Goal: Task Accomplishment & Management: Use online tool/utility

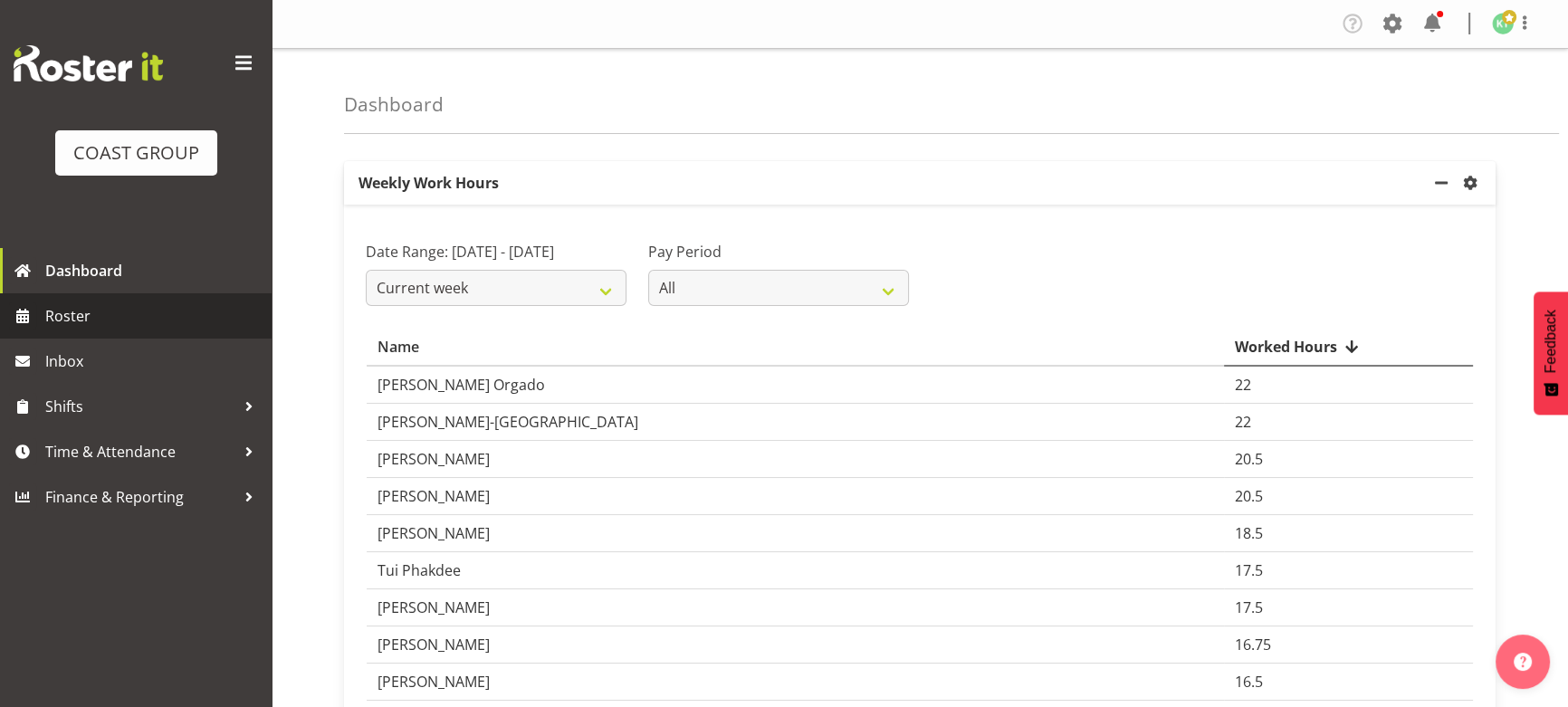
click at [182, 311] on span "Roster" at bounding box center [154, 316] width 217 height 28
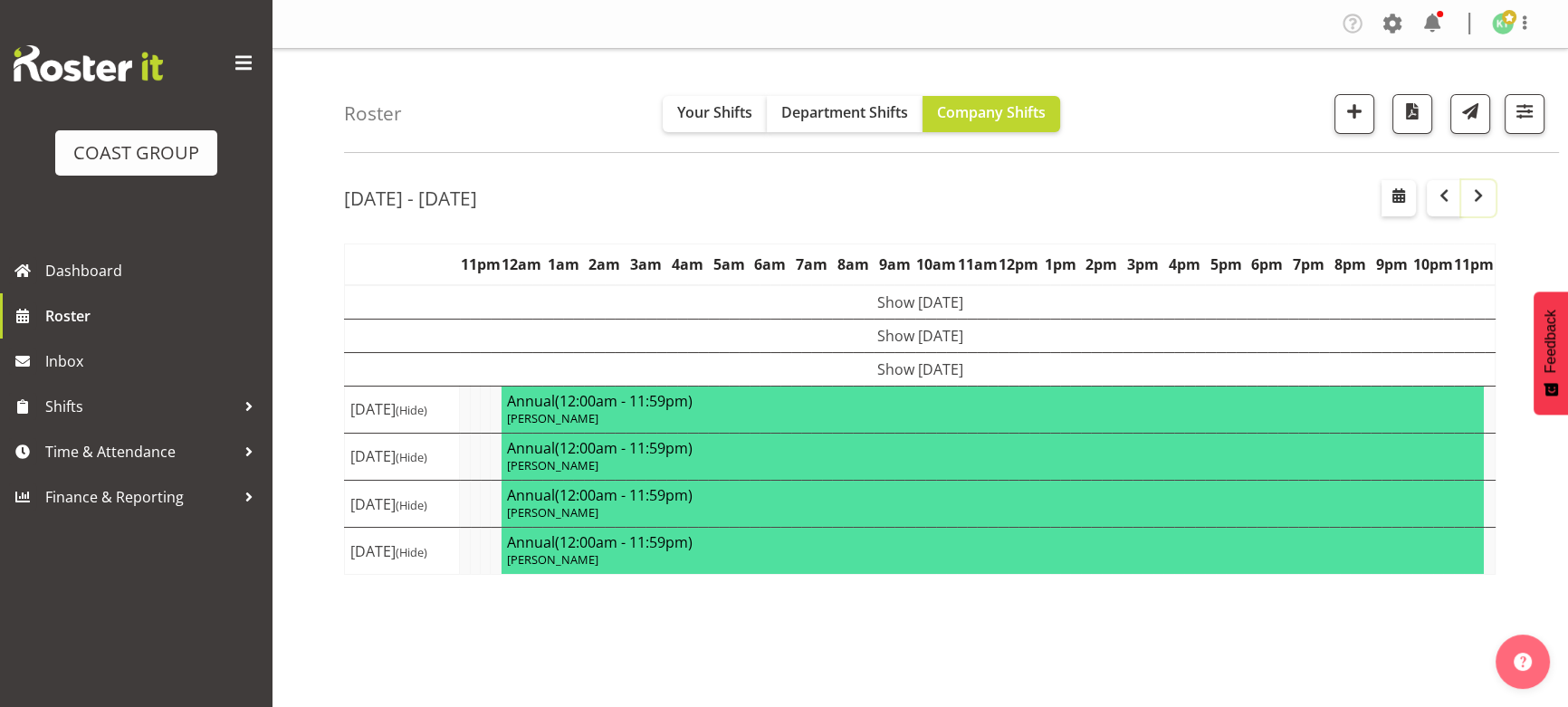
click at [1486, 206] on span "button" at bounding box center [1478, 195] width 22 height 22
